Goal: Navigation & Orientation: Locate item on page

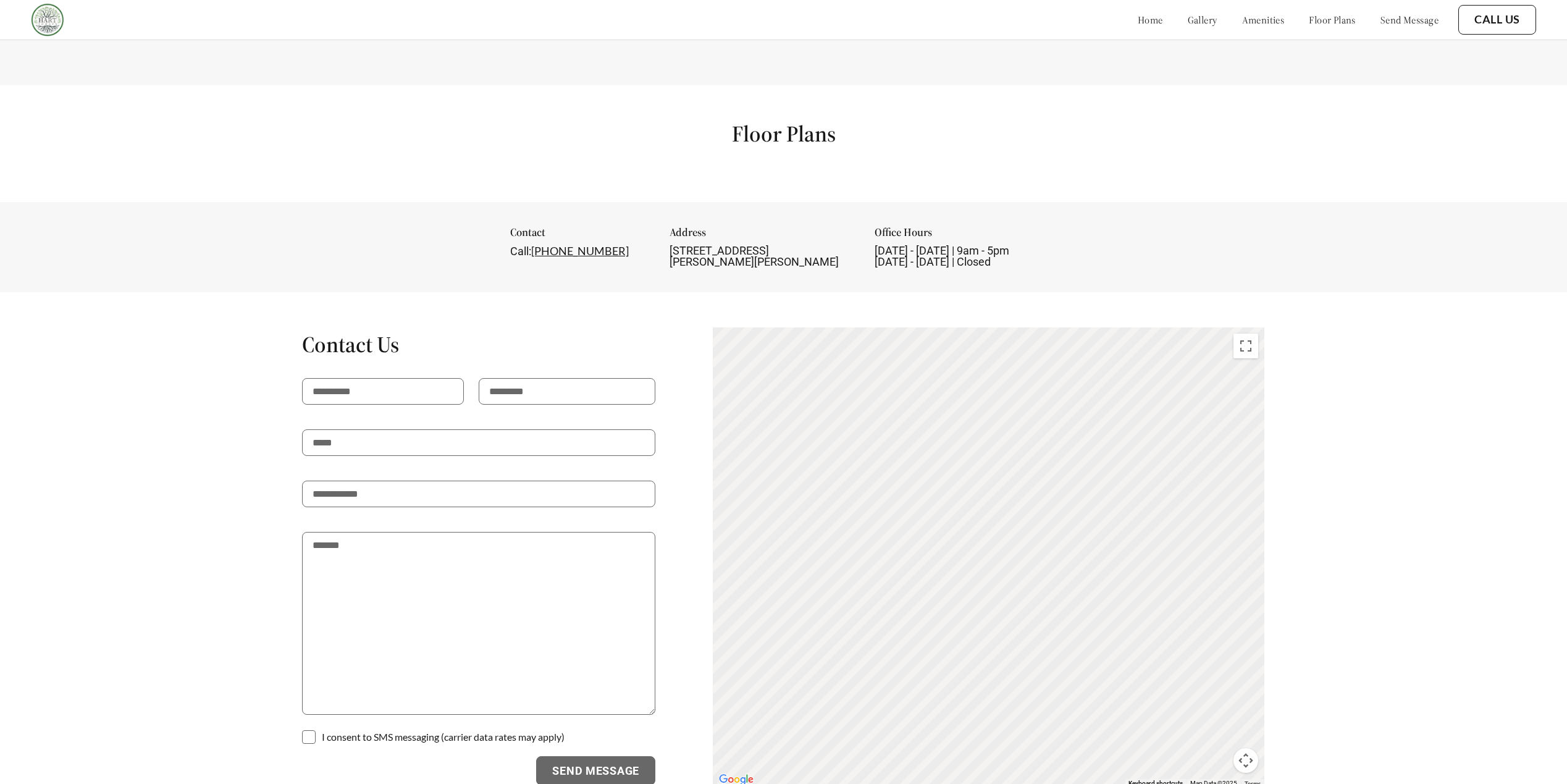
scroll to position [1272, 0]
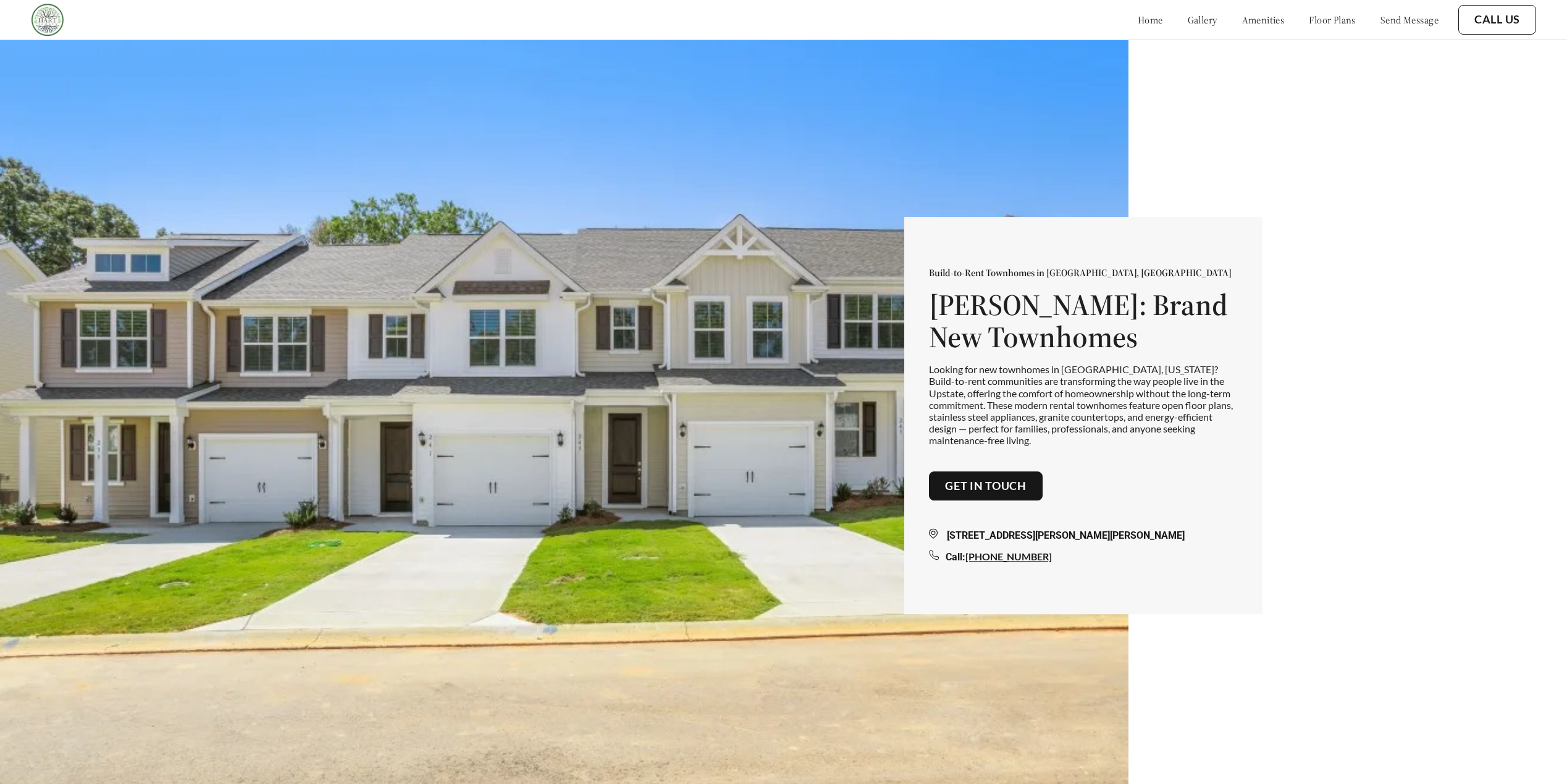
click at [1018, 316] on h1 "[PERSON_NAME]: Brand New Townhomes" at bounding box center [1083, 321] width 309 height 65
copy h1 "Townes"
click at [1080, 129] on img at bounding box center [564, 431] width 1129 height 784
